Goal: Task Accomplishment & Management: Complete application form

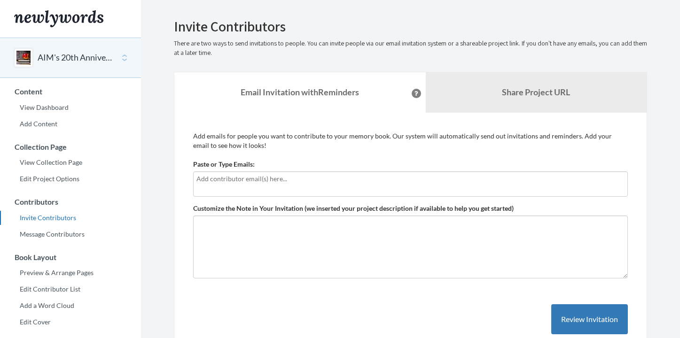
click at [278, 179] on input "text" at bounding box center [410, 179] width 428 height 10
type input "dcasto"
drag, startPoint x: 225, startPoint y: 180, endPoint x: 183, endPoint y: 180, distance: 42.7
click at [183, 180] on div "Add emails for people you want to contribute to your memory book. Our system wi…" at bounding box center [410, 243] width 473 height 260
paste input "text"
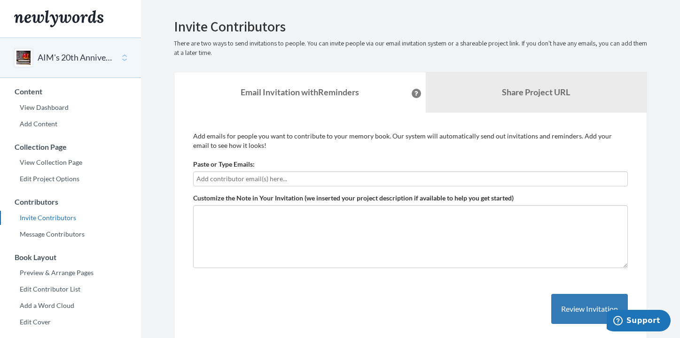
paste input "text"
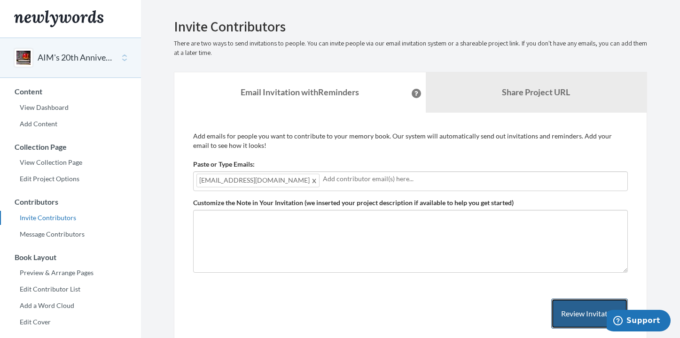
click at [580, 310] on button "Review Invitation" at bounding box center [589, 314] width 77 height 31
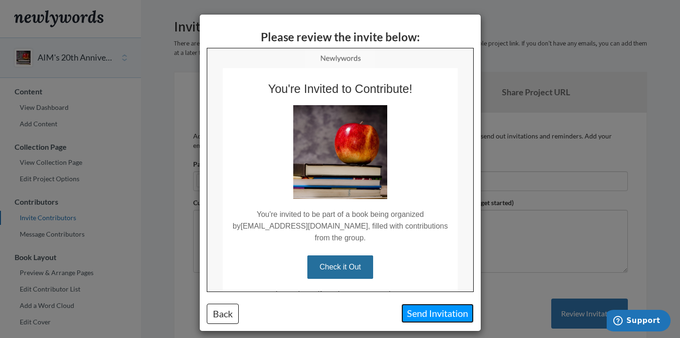
click at [432, 314] on button "Send Invitation" at bounding box center [437, 313] width 72 height 19
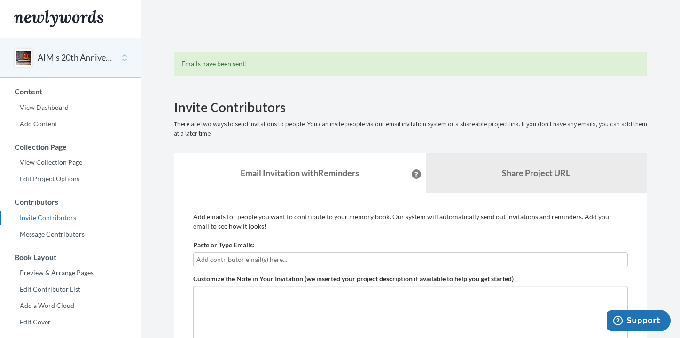
click at [63, 53] on button "AIM's 20th Anniversary Commemorative Book" at bounding box center [76, 58] width 76 height 12
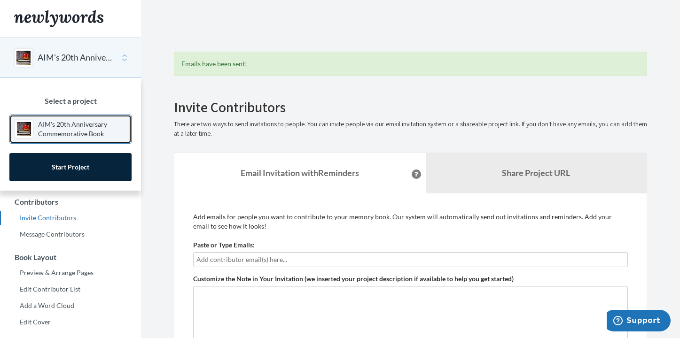
click at [72, 120] on p "AIM's 20th Anniversary Commemorative Book" at bounding box center [82, 129] width 88 height 19
